Goal: Task Accomplishment & Management: Manage account settings

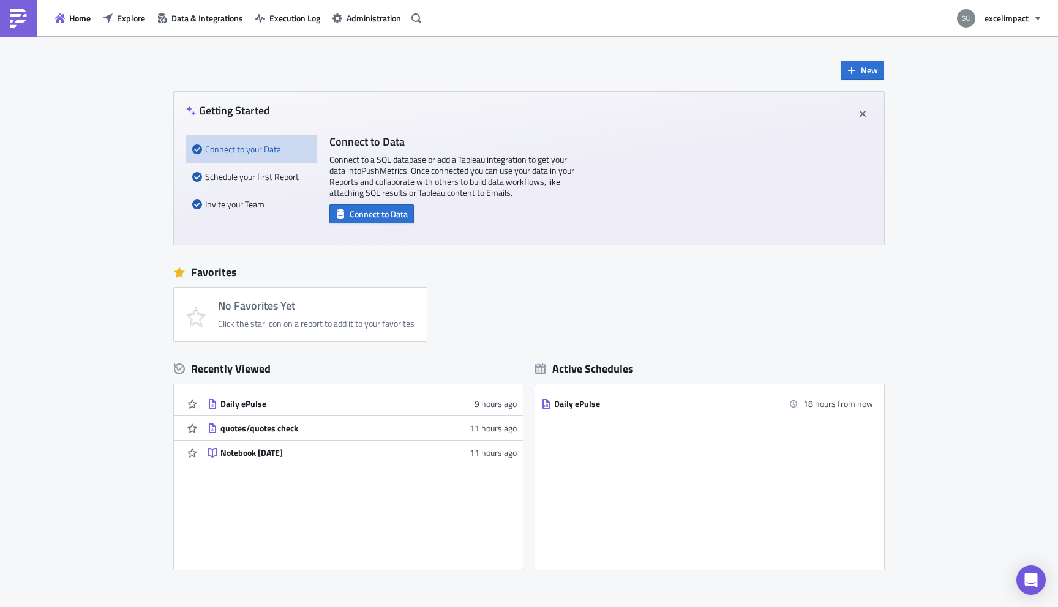
click at [294, 28] on div "Home Explore Data & Integrations Execution Log Administration" at bounding box center [212, 18] width 425 height 36
click at [294, 17] on span "Execution Log" at bounding box center [294, 18] width 51 height 13
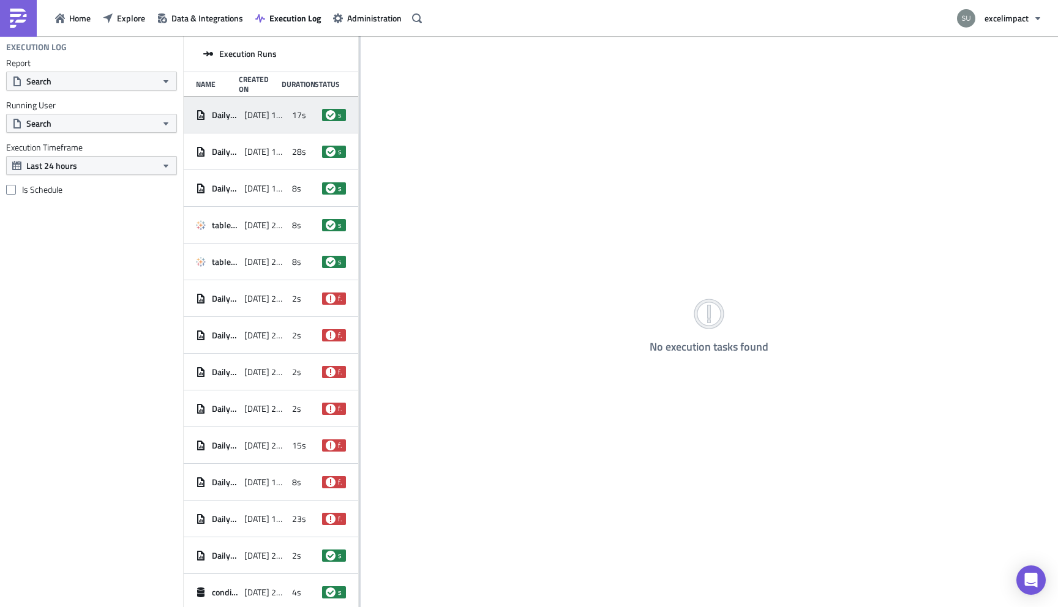
click at [273, 119] on span "[DATE] 19:25" at bounding box center [265, 115] width 42 height 11
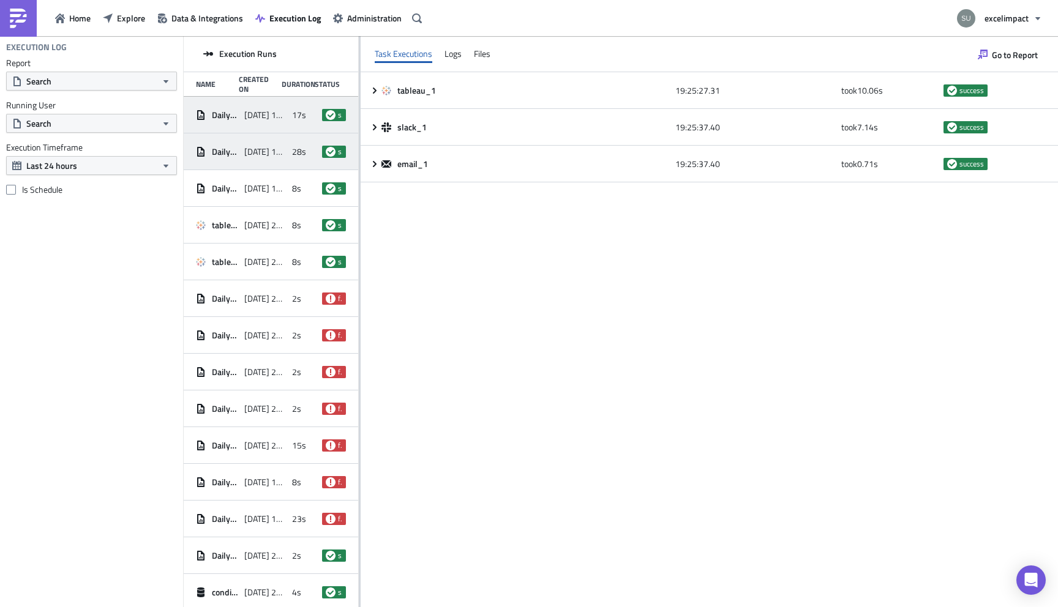
click at [283, 155] on span "[DATE] 19:25" at bounding box center [265, 151] width 42 height 11
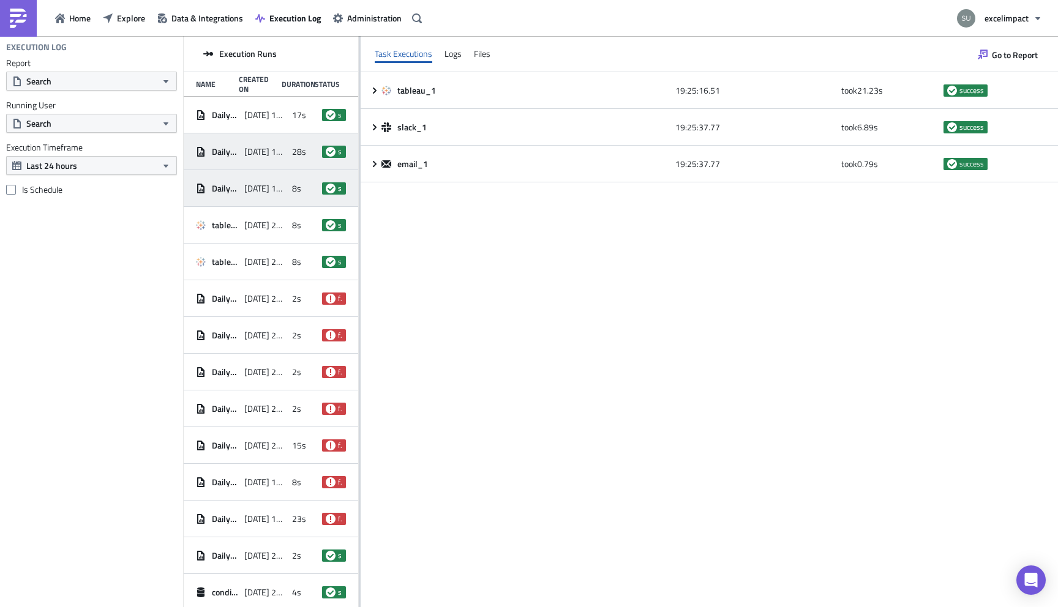
click at [290, 179] on div "Daily ePulse [DATE] 15:16 8s success" at bounding box center [271, 188] width 174 height 37
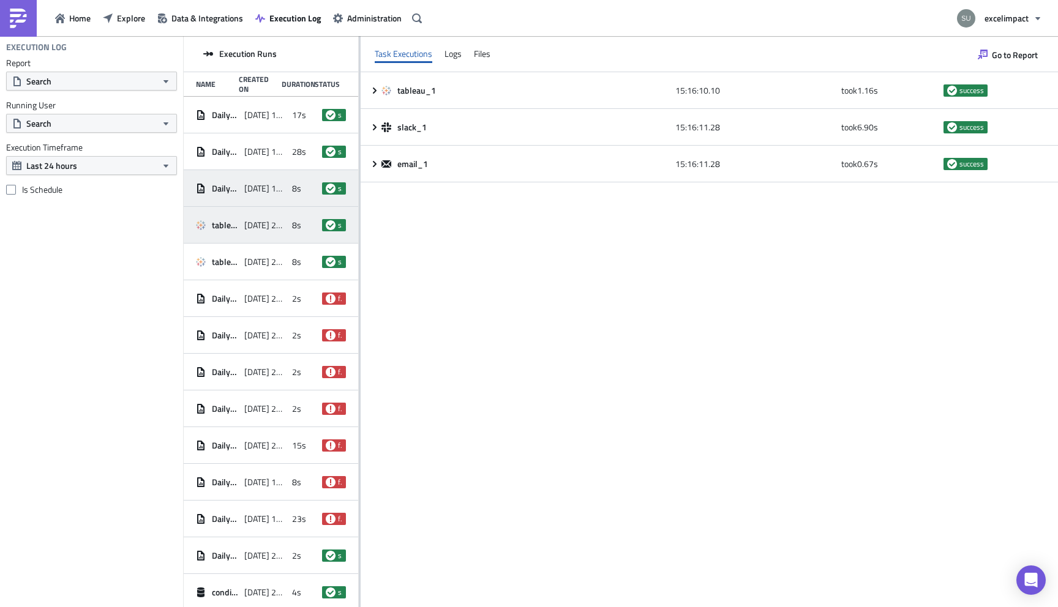
click at [277, 224] on span "[DATE] 22:47" at bounding box center [265, 225] width 42 height 11
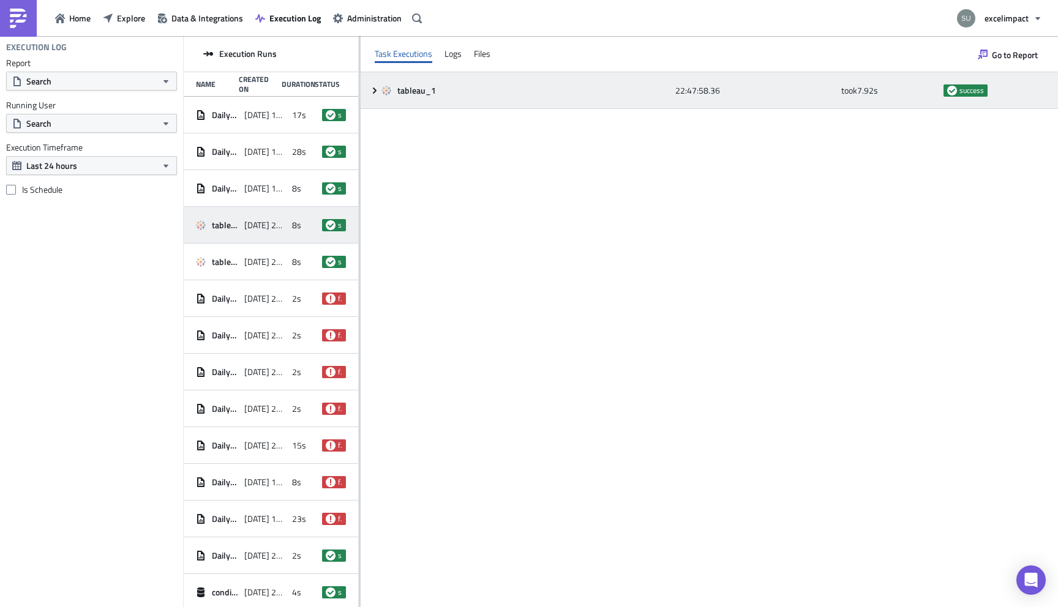
click at [372, 87] on icon at bounding box center [375, 91] width 10 height 10
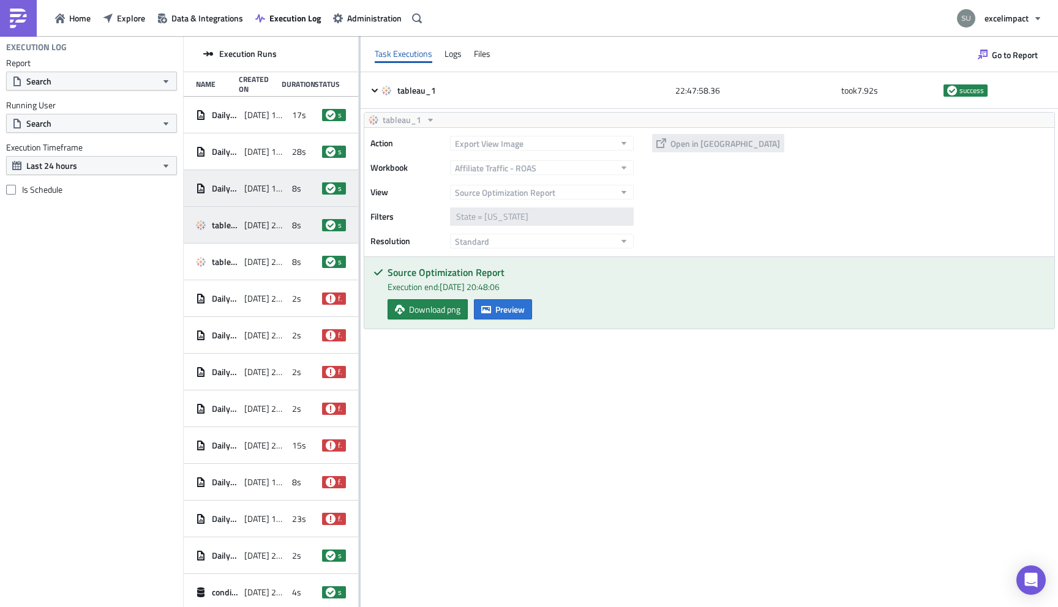
click at [259, 189] on span "[DATE] 15:16" at bounding box center [265, 188] width 42 height 11
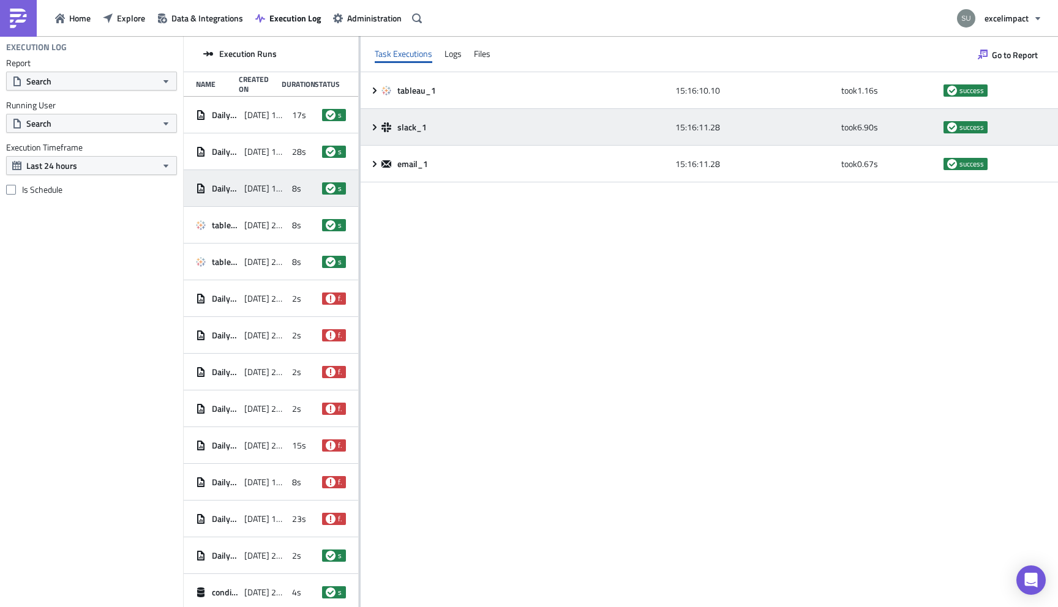
click at [376, 129] on icon at bounding box center [375, 127] width 10 height 10
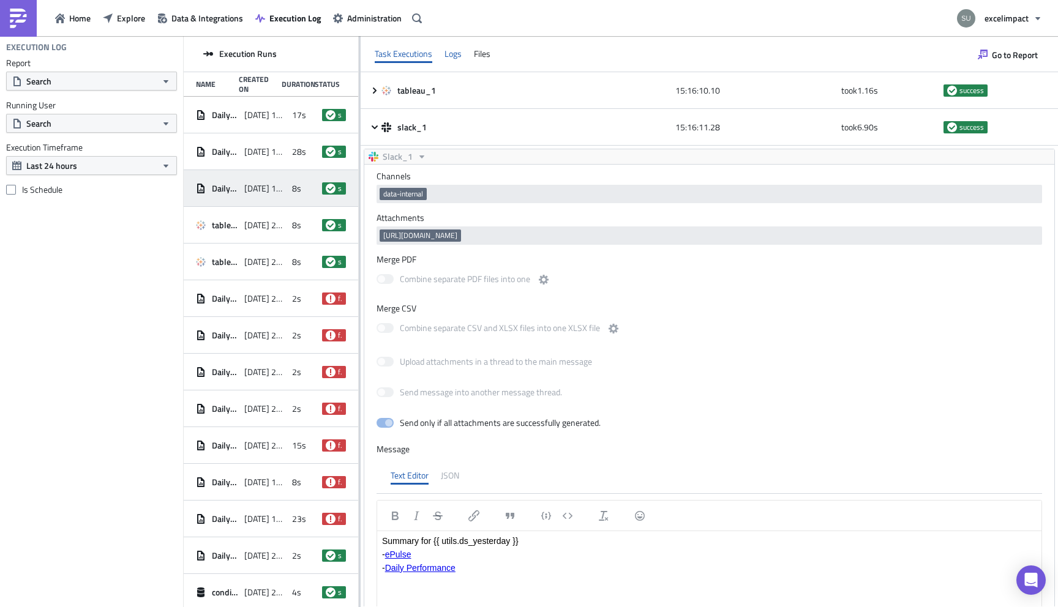
click at [447, 56] on div "Logs" at bounding box center [452, 54] width 17 height 18
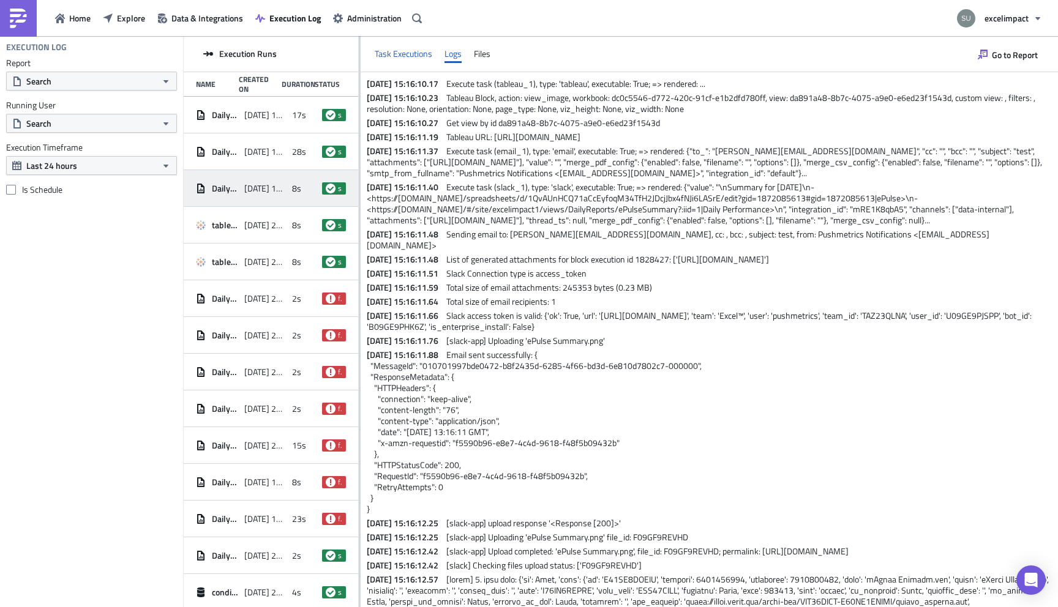
click at [397, 52] on div "Task Executions" at bounding box center [404, 54] width 58 height 18
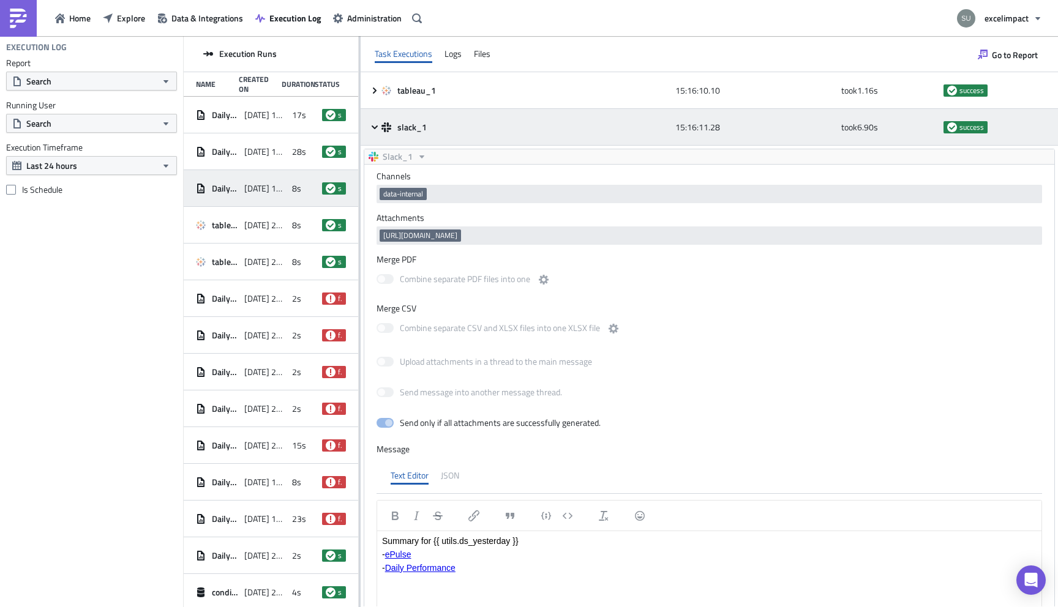
click at [374, 129] on icon at bounding box center [375, 127] width 10 height 10
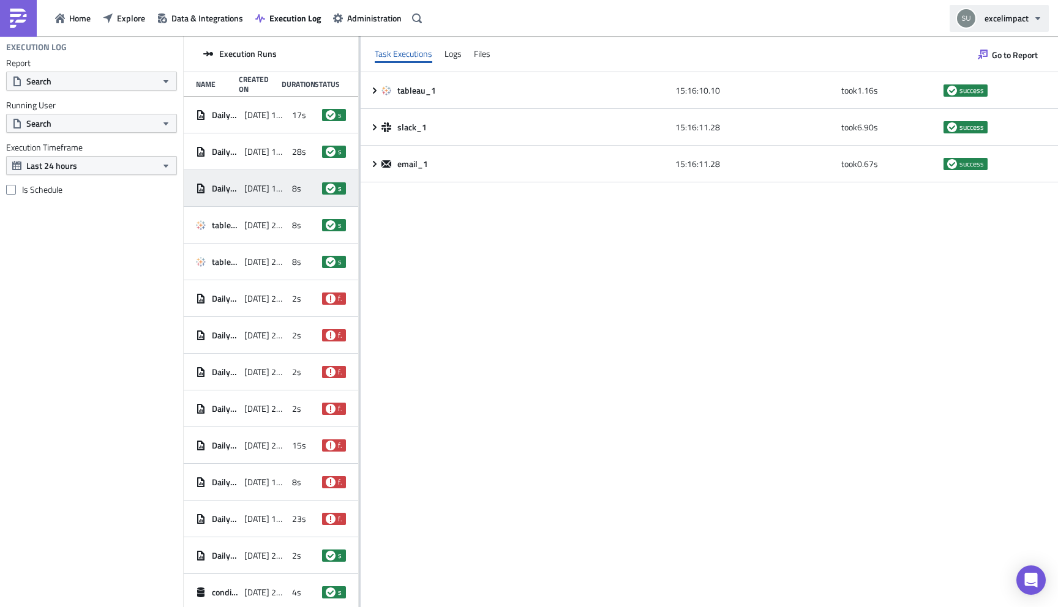
click at [1036, 22] on icon "button" at bounding box center [1037, 18] width 10 height 10
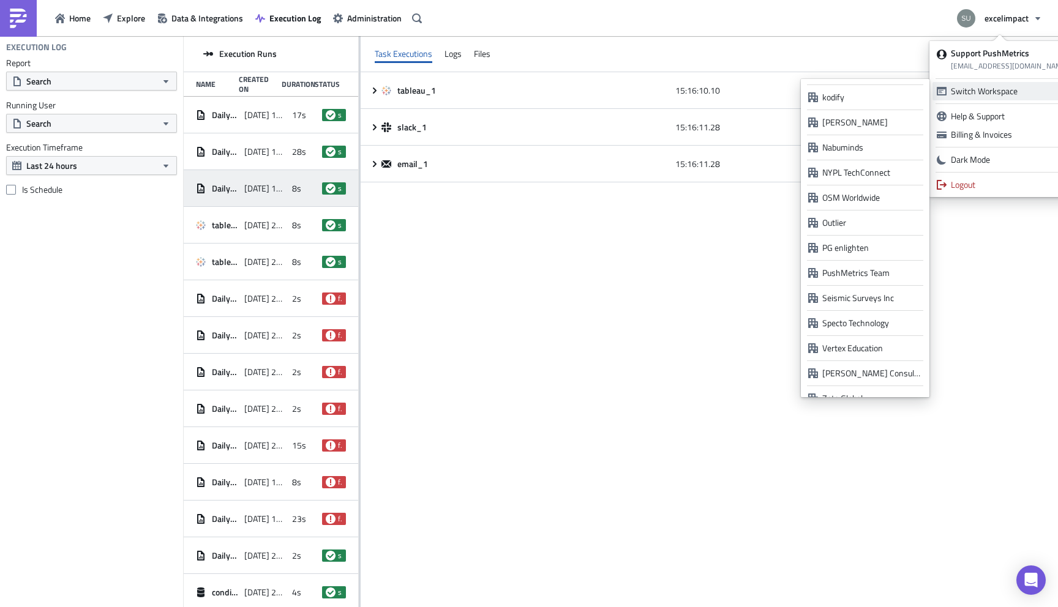
scroll to position [916, 0]
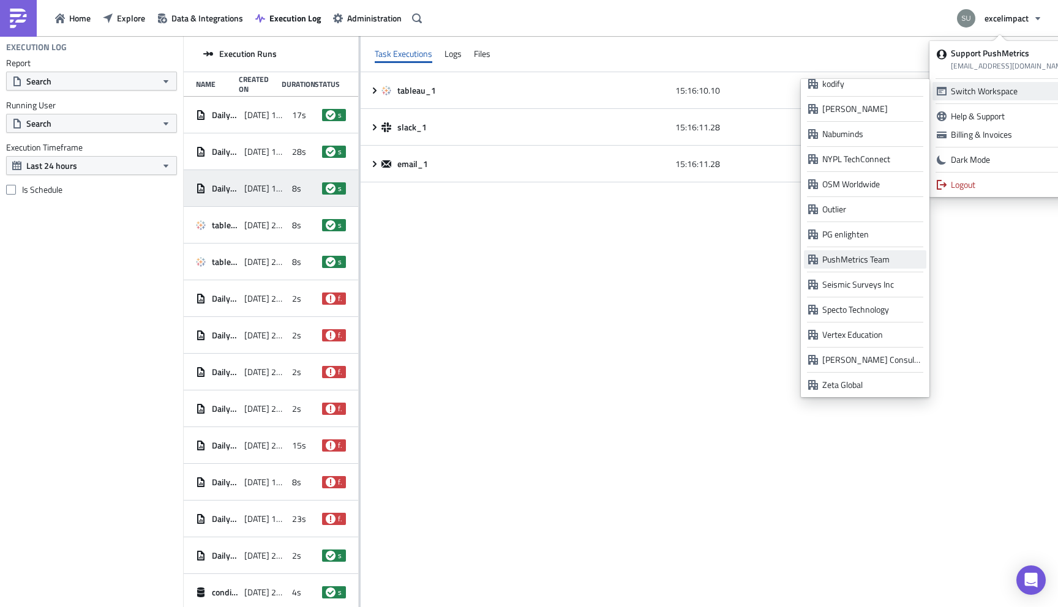
click at [851, 257] on div "PushMetrics Team" at bounding box center [872, 259] width 100 height 12
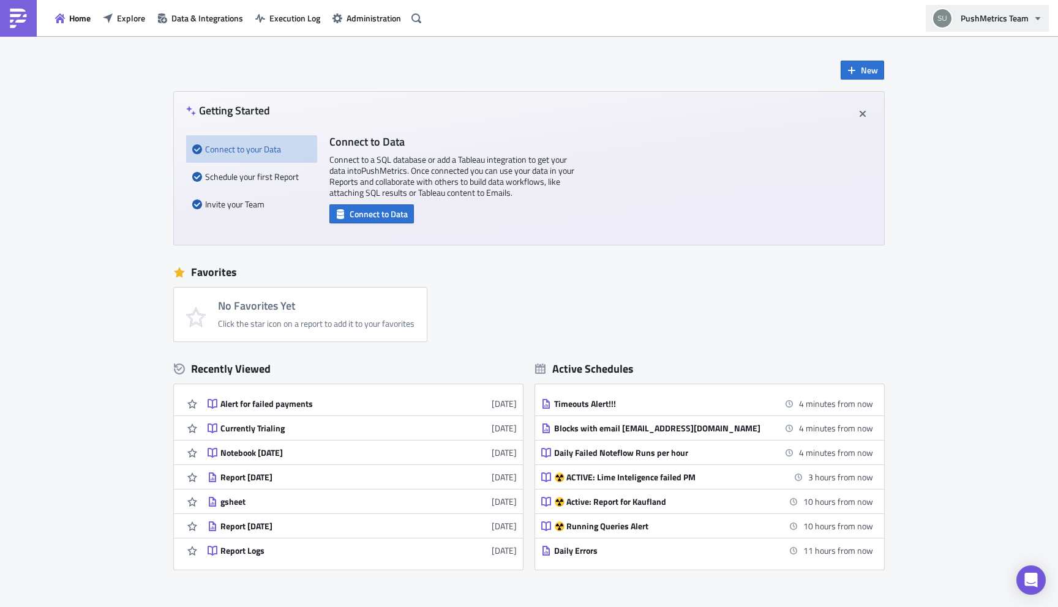
click at [1037, 22] on icon "button" at bounding box center [1037, 18] width 10 height 10
click at [435, 63] on div "New Getting Started Connect to your Data Schedule your first Report Invite your…" at bounding box center [529, 303] width 734 height 534
click at [370, 20] on span "Administration" at bounding box center [373, 18] width 54 height 13
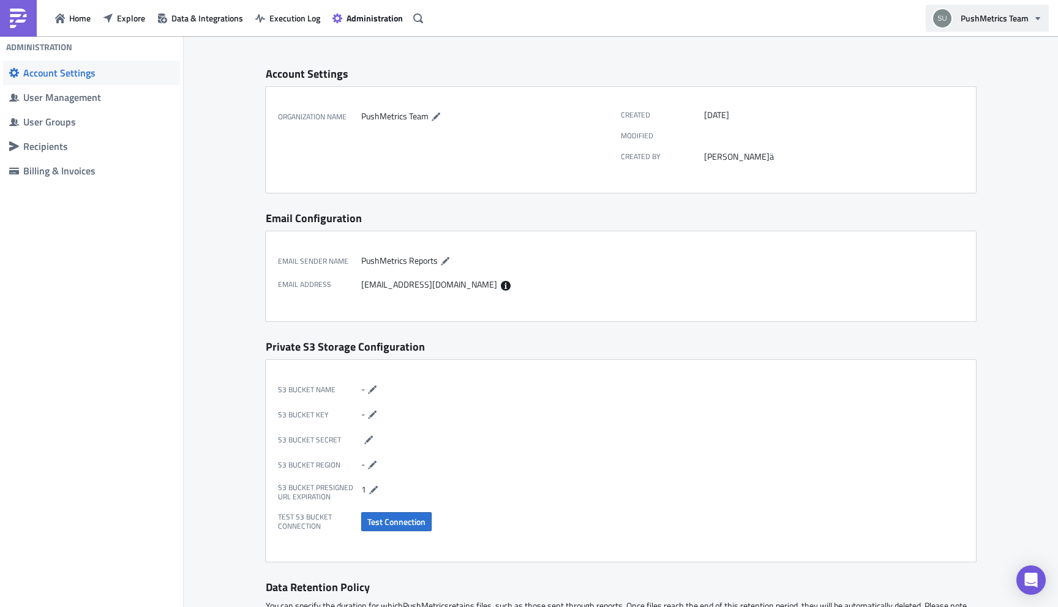
click at [988, 22] on span "PushMetrics Team" at bounding box center [994, 18] width 68 height 13
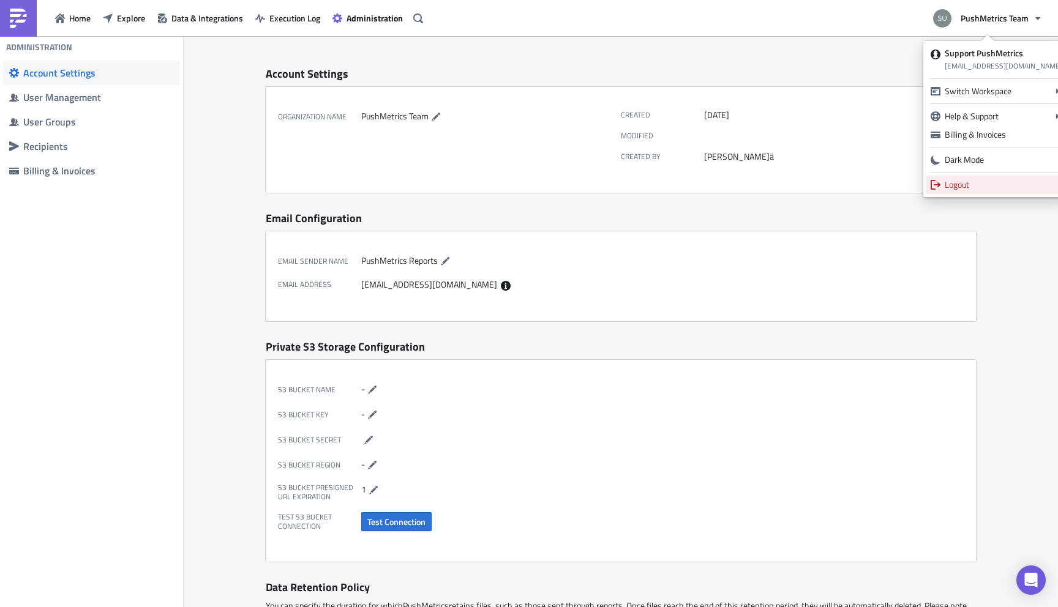
click at [976, 186] on div "Logout" at bounding box center [1003, 185] width 118 height 12
